Goal: Task Accomplishment & Management: Use online tool/utility

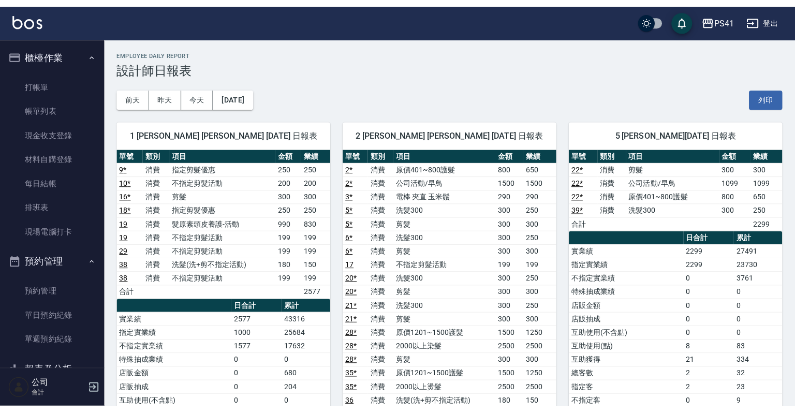
scroll to position [95, 0]
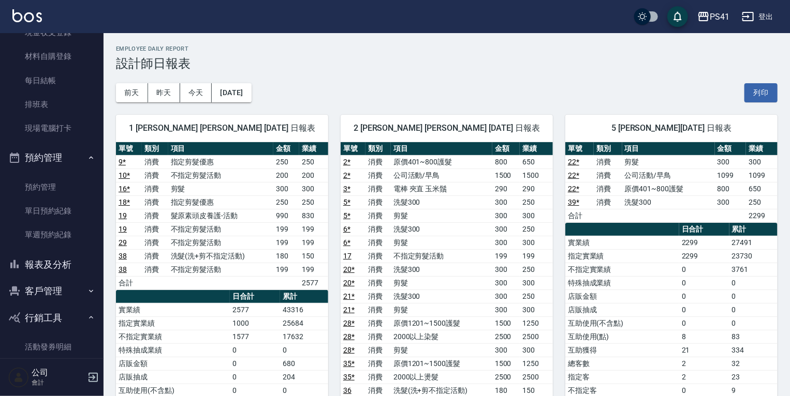
click at [60, 298] on button "客戶管理" at bounding box center [51, 291] width 95 height 27
click at [57, 315] on link "客戶列表" at bounding box center [51, 321] width 95 height 24
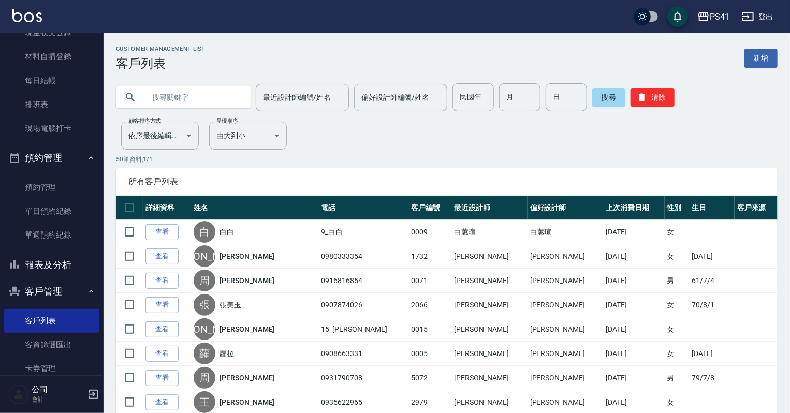
click at [187, 93] on input "text" at bounding box center [193, 97] width 97 height 28
type input "0916299626"
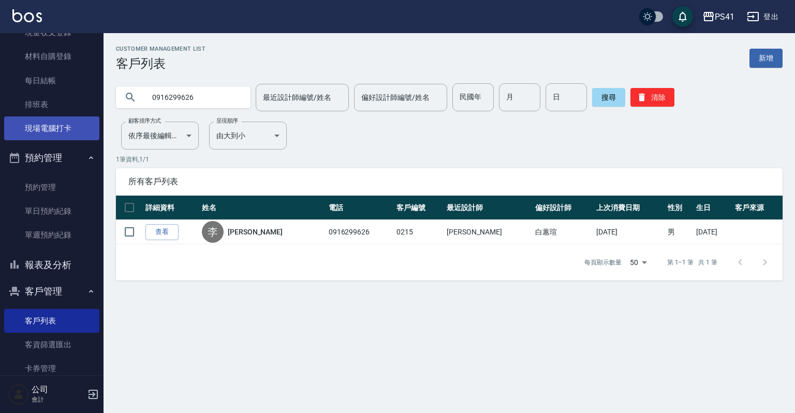
drag, startPoint x: 43, startPoint y: 129, endPoint x: 43, endPoint y: 123, distance: 6.2
click at [43, 129] on link "現場電腦打卡" at bounding box center [51, 128] width 95 height 24
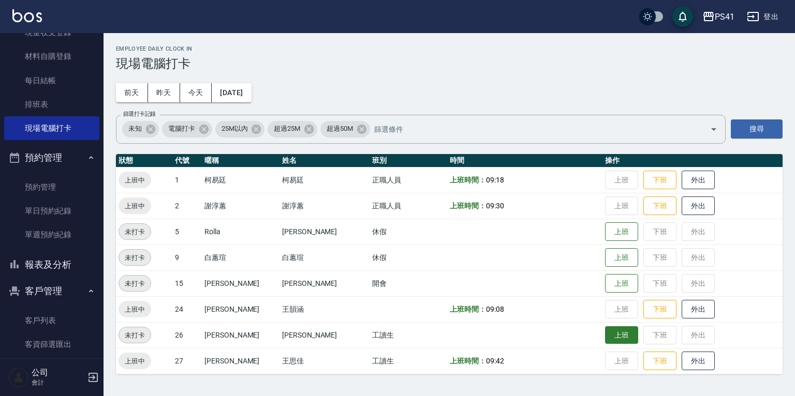
click at [616, 331] on button "上班" at bounding box center [621, 336] width 33 height 18
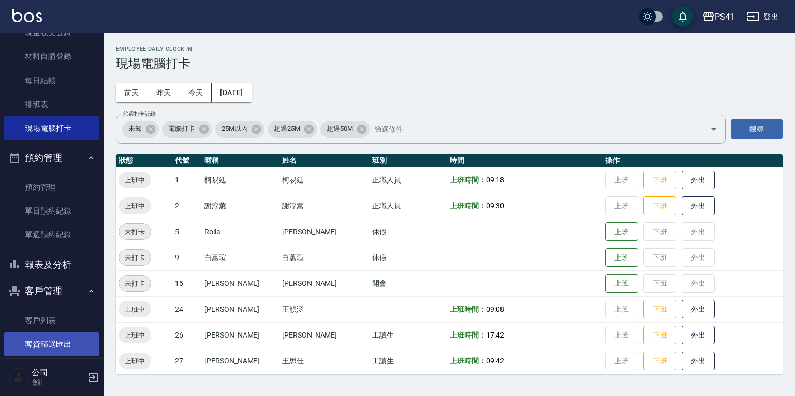
click at [33, 316] on link "客戶列表" at bounding box center [51, 321] width 95 height 24
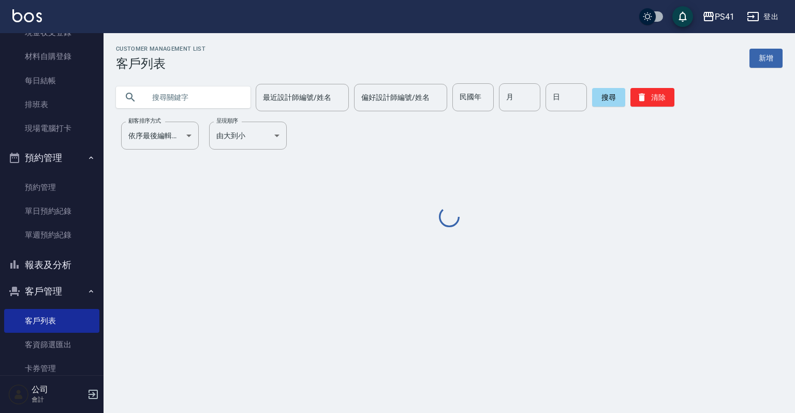
drag, startPoint x: 205, startPoint y: 104, endPoint x: 363, endPoint y: 64, distance: 162.2
click at [205, 104] on input "text" at bounding box center [193, 97] width 97 height 28
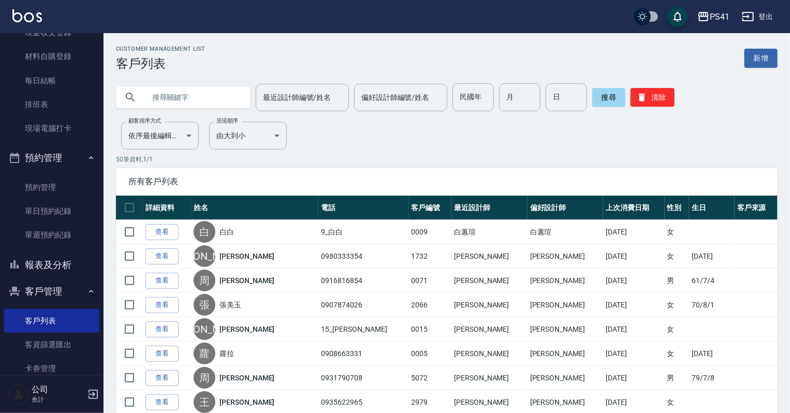
click at [58, 272] on button "報表及分析" at bounding box center [51, 265] width 95 height 27
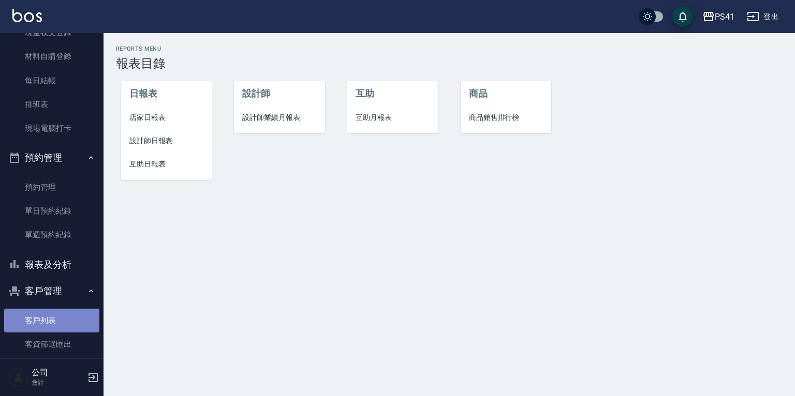
click at [54, 318] on link "客戶列表" at bounding box center [51, 321] width 95 height 24
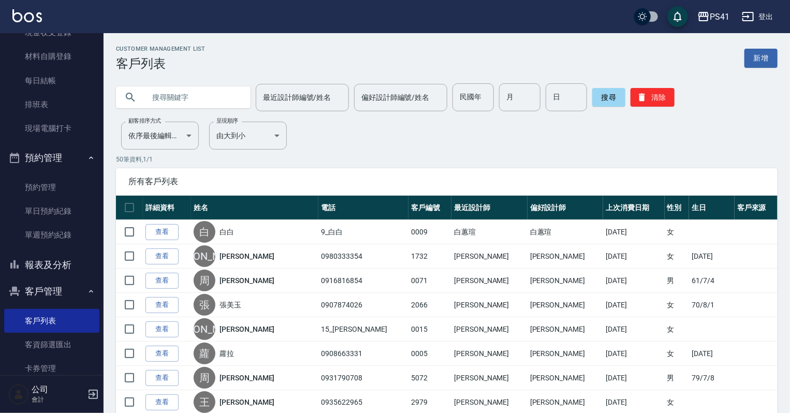
click at [169, 99] on input "text" at bounding box center [193, 97] width 97 height 28
type input "0901093649"
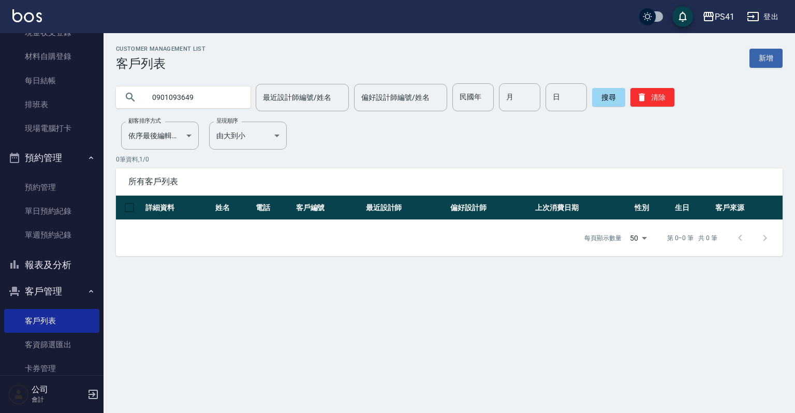
drag, startPoint x: 211, startPoint y: 99, endPoint x: 101, endPoint y: 128, distance: 113.6
click at [101, 128] on div "PS41 登出 櫃檯作業 打帳單 帳單列表 現金收支登錄 材料自購登錄 每日結帳 排班表 現場電腦打卡 預約管理 預約管理 單日預約紀錄 單週預約紀錄 報表及…" at bounding box center [397, 206] width 795 height 413
